Goal: Transaction & Acquisition: Purchase product/service

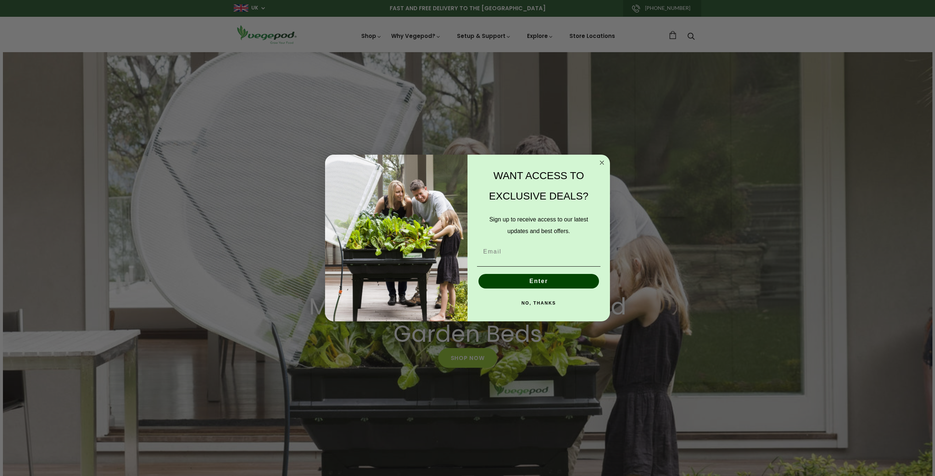
click at [601, 160] on circle "Close dialog" at bounding box center [602, 163] width 8 height 8
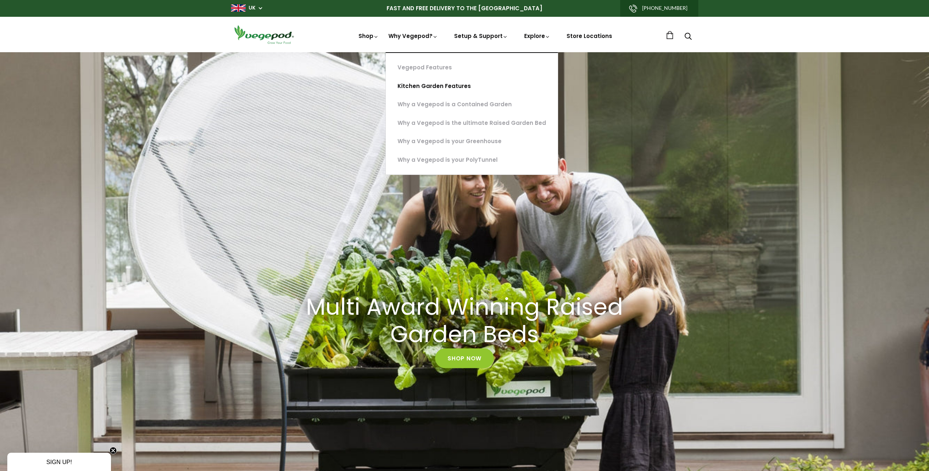
click at [440, 91] on link "Kitchen Garden Features" at bounding box center [472, 86] width 172 height 19
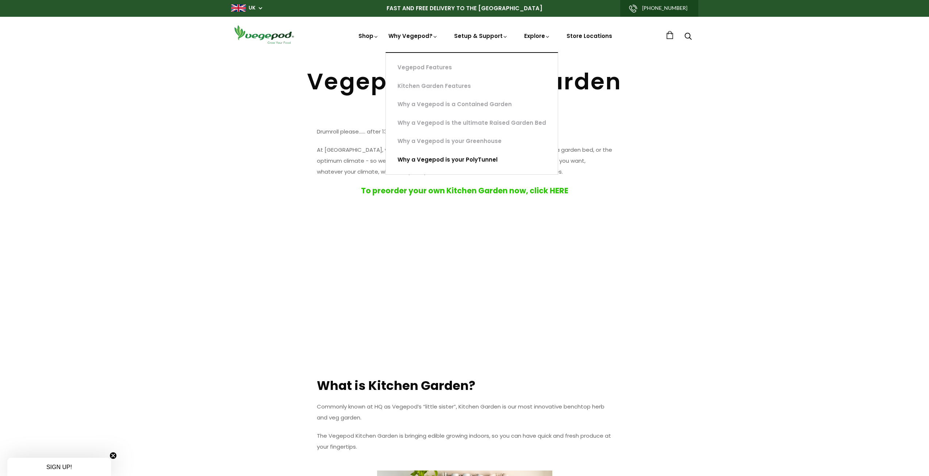
click at [442, 161] on link "Why a Vegepod is your PolyTunnel" at bounding box center [472, 160] width 172 height 19
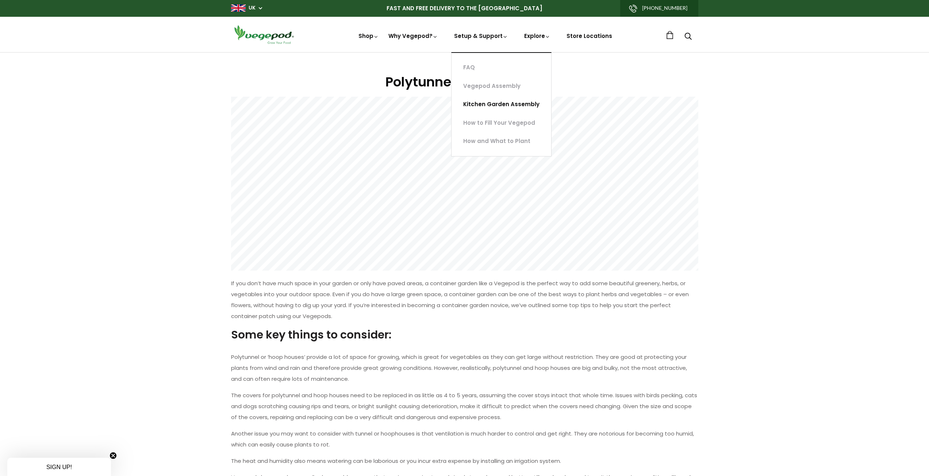
click at [504, 104] on link "Kitchen Garden Assembly" at bounding box center [502, 104] width 100 height 19
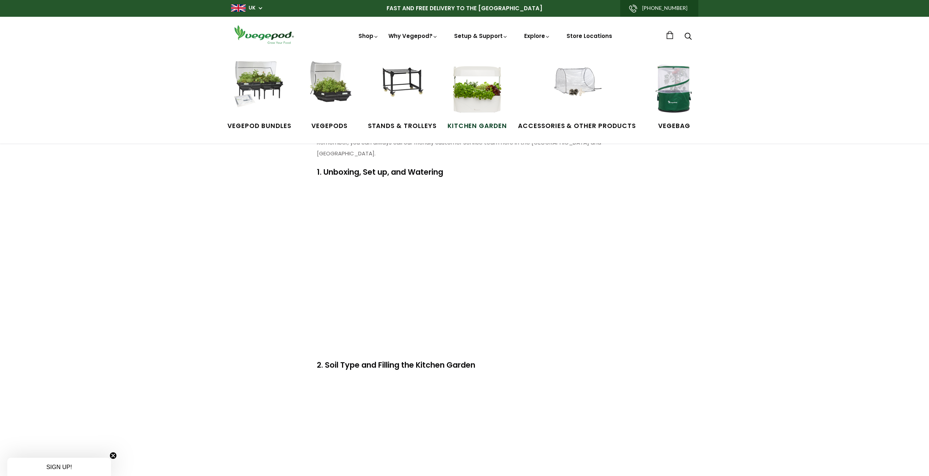
click at [471, 79] on img at bounding box center [477, 88] width 55 height 55
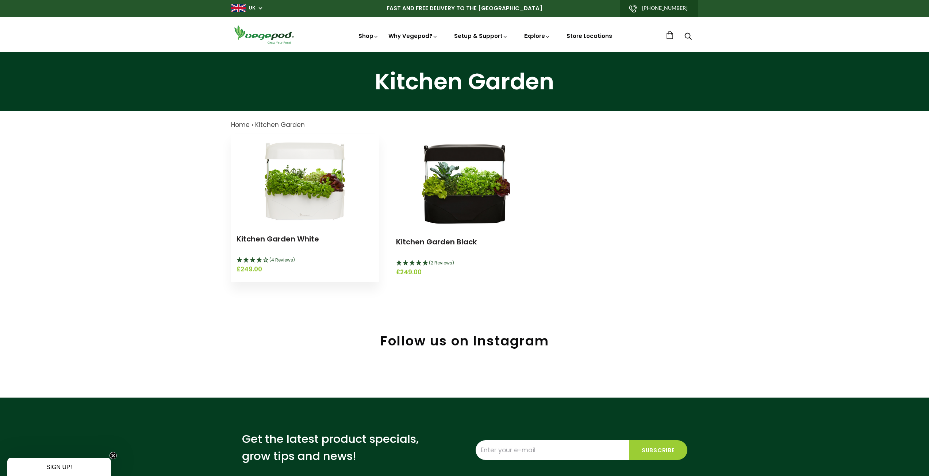
click at [290, 172] on img at bounding box center [304, 179] width 91 height 91
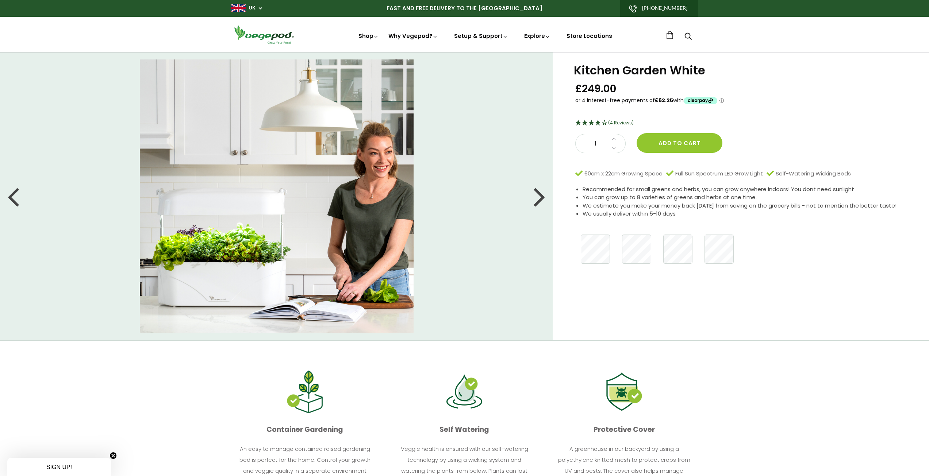
click at [537, 199] on div at bounding box center [540, 196] width 12 height 33
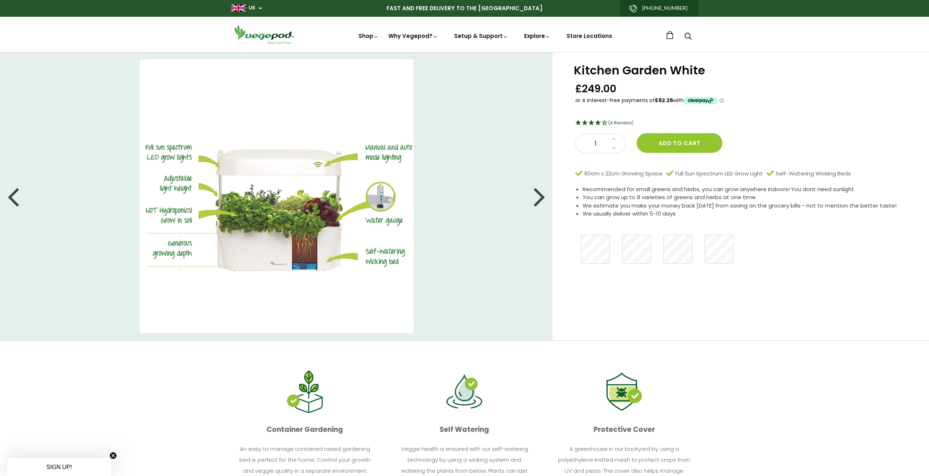
click at [537, 199] on div at bounding box center [540, 196] width 12 height 33
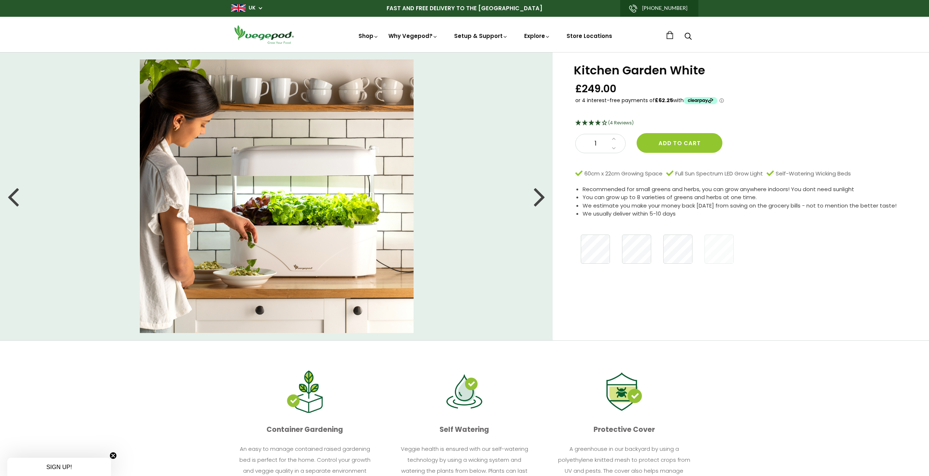
click at [537, 195] on div at bounding box center [540, 196] width 12 height 33
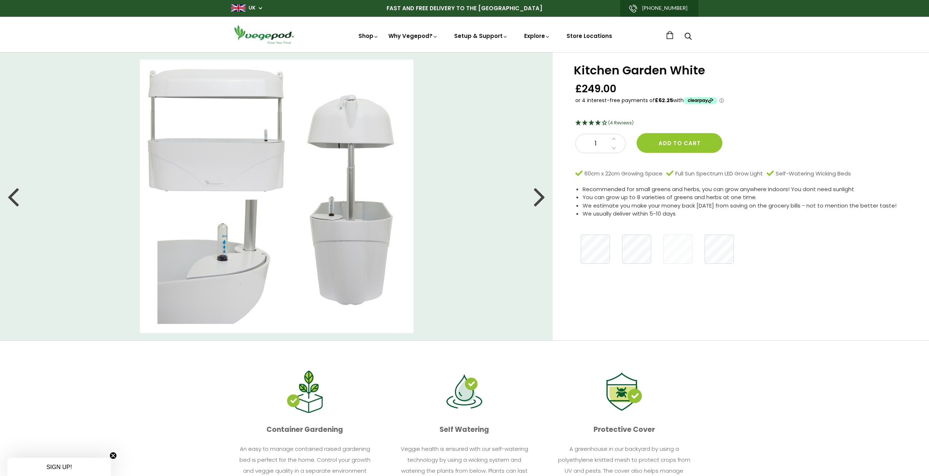
click at [537, 195] on div at bounding box center [540, 196] width 12 height 33
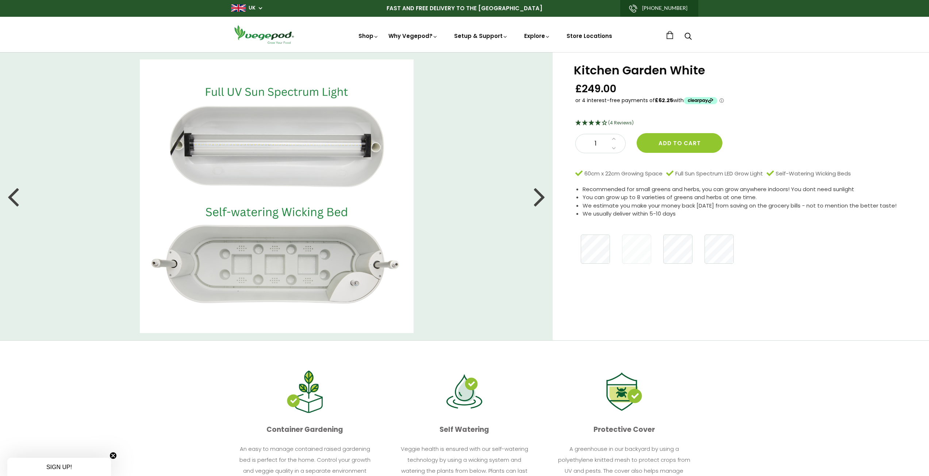
click at [537, 195] on div at bounding box center [540, 196] width 12 height 33
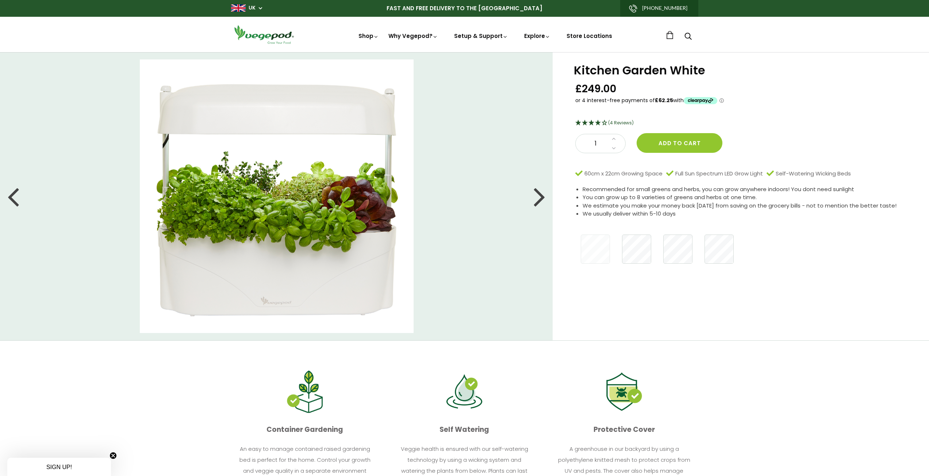
click at [537, 195] on div at bounding box center [540, 196] width 12 height 33
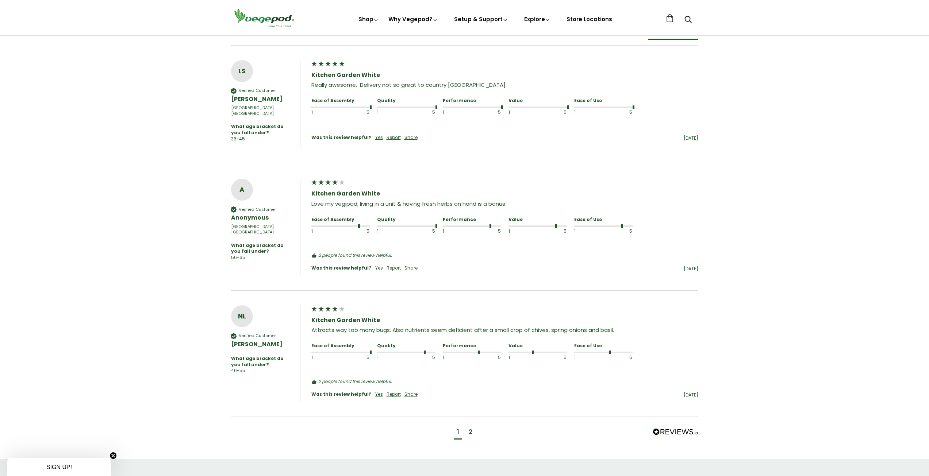
scroll to position [548, 0]
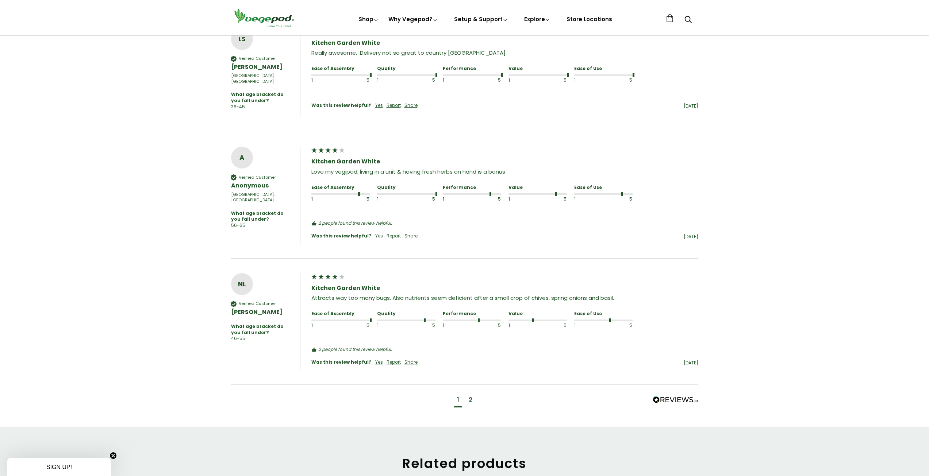
click at [471, 396] on div "2" at bounding box center [471, 400] width 4 height 8
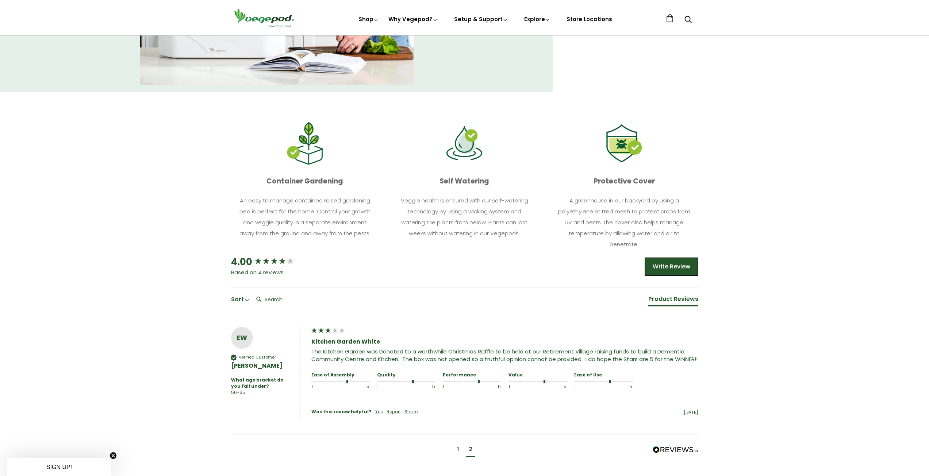
scroll to position [176, 0]
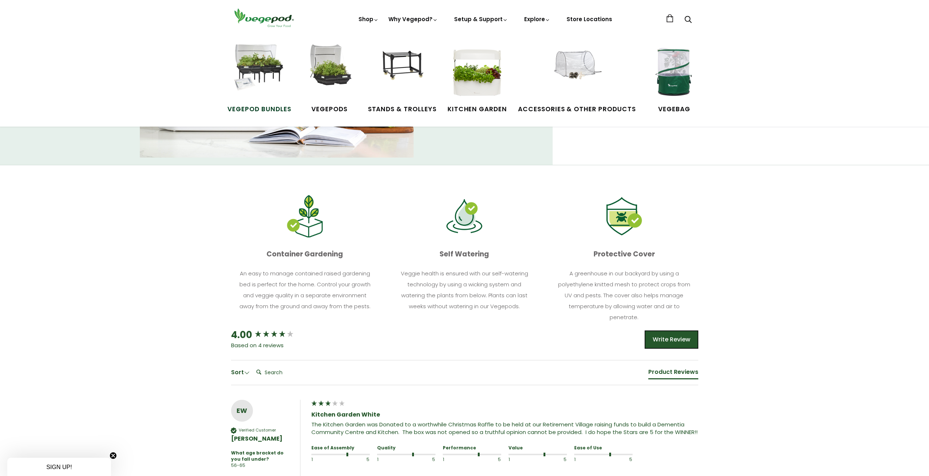
click at [264, 61] on img at bounding box center [259, 72] width 55 height 55
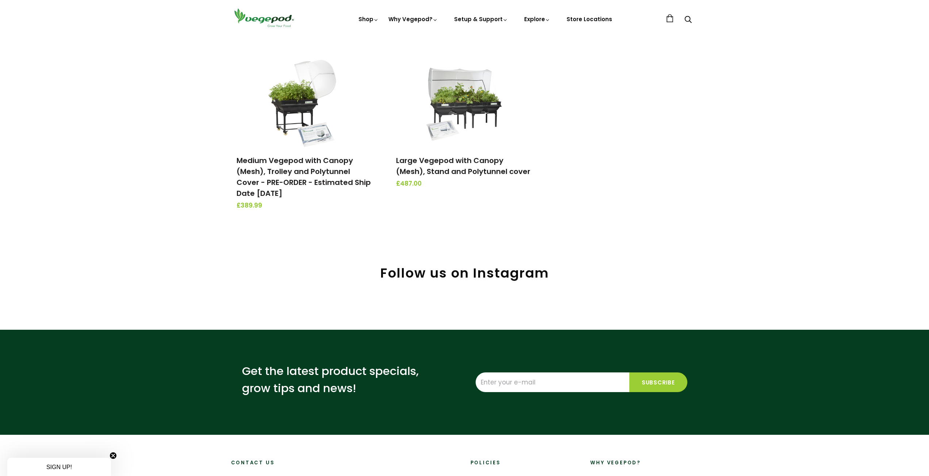
scroll to position [292, 0]
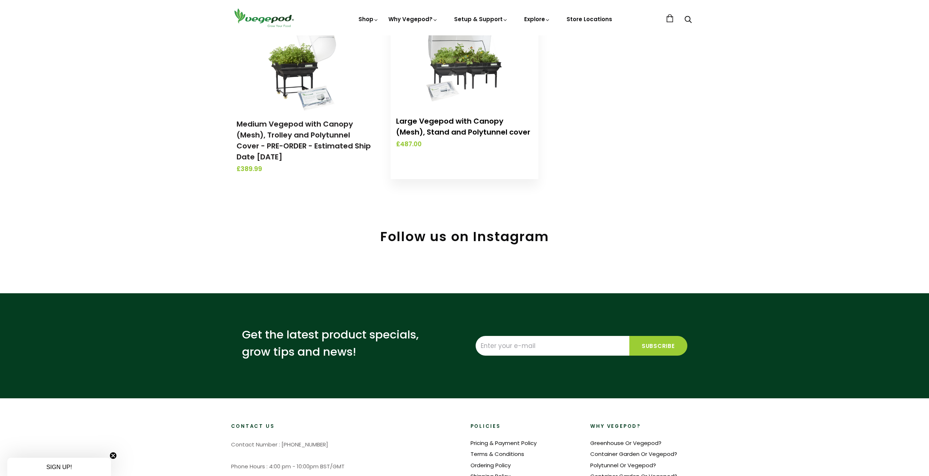
click at [460, 122] on link "Large Vegepod with Canopy (Mesh), Stand and Polytunnel cover" at bounding box center [463, 126] width 134 height 21
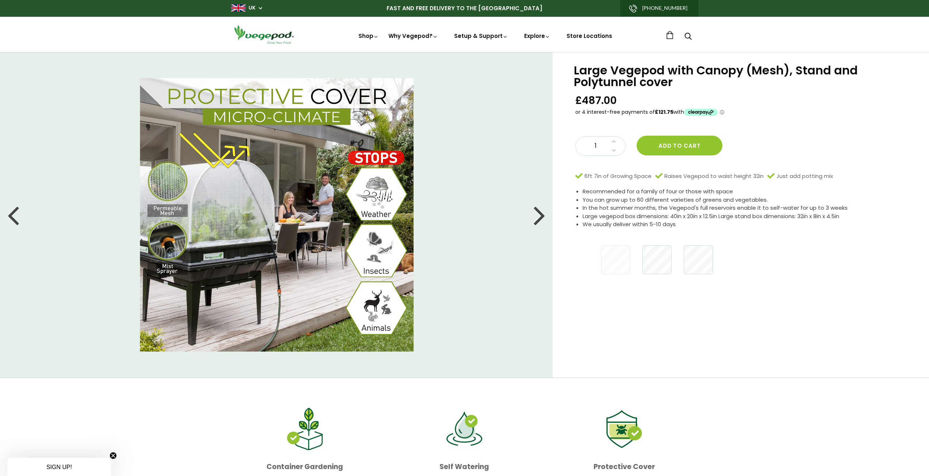
click at [538, 217] on div at bounding box center [540, 215] width 12 height 33
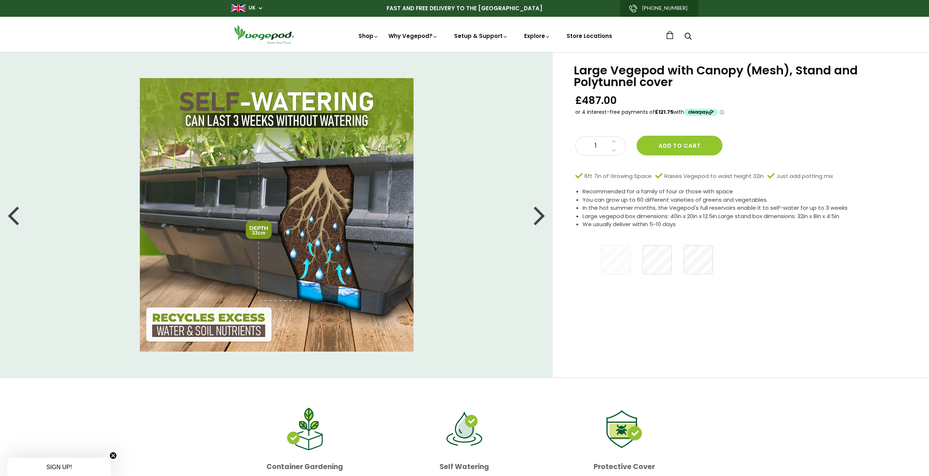
click at [538, 217] on div at bounding box center [540, 215] width 12 height 33
